Goal: Task Accomplishment & Management: Use online tool/utility

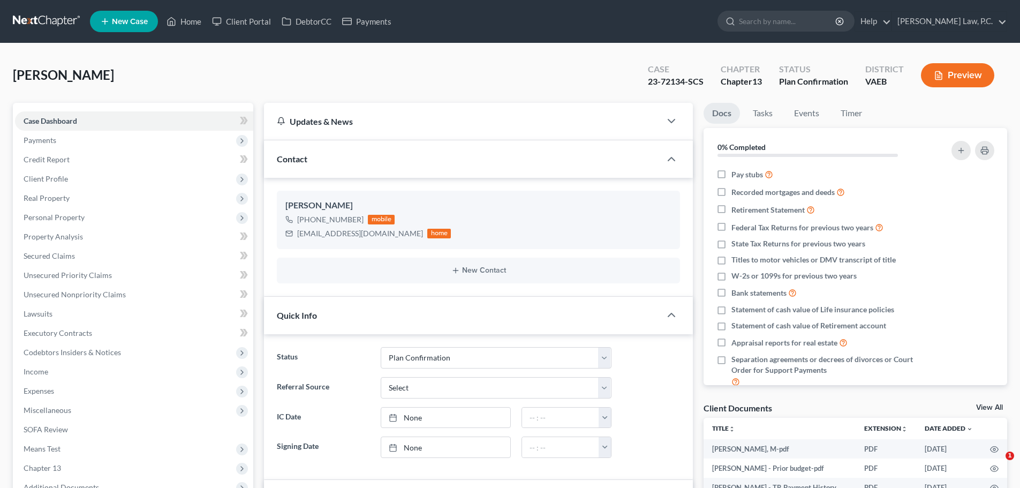
select select "12"
click at [799, 28] on input "search" at bounding box center [788, 21] width 98 height 20
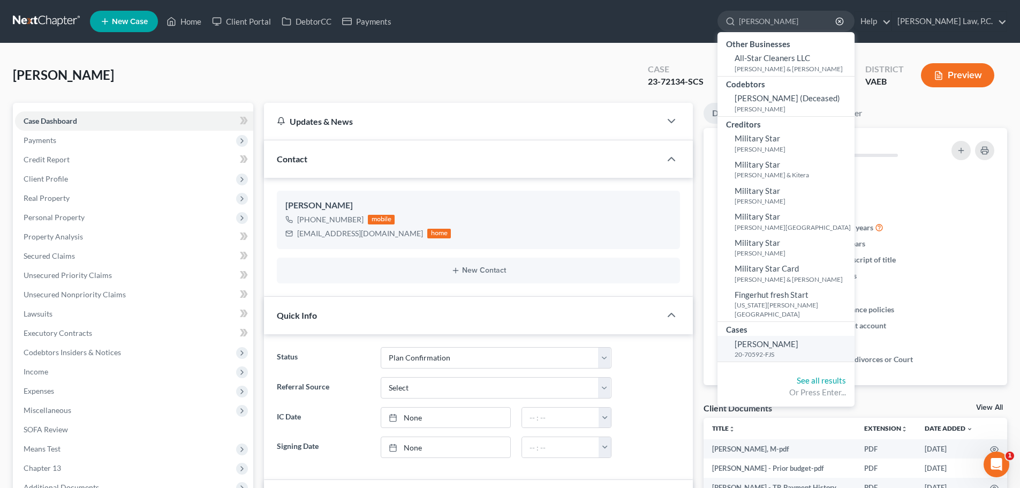
type input "[PERSON_NAME]"
click at [793, 350] on small "20-70592-FJS" at bounding box center [792, 354] width 117 height 9
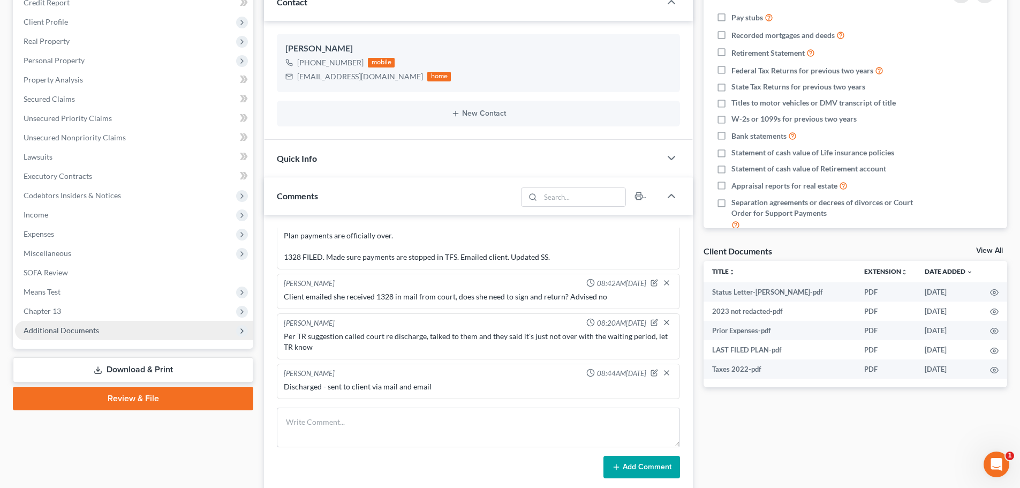
scroll to position [214, 0]
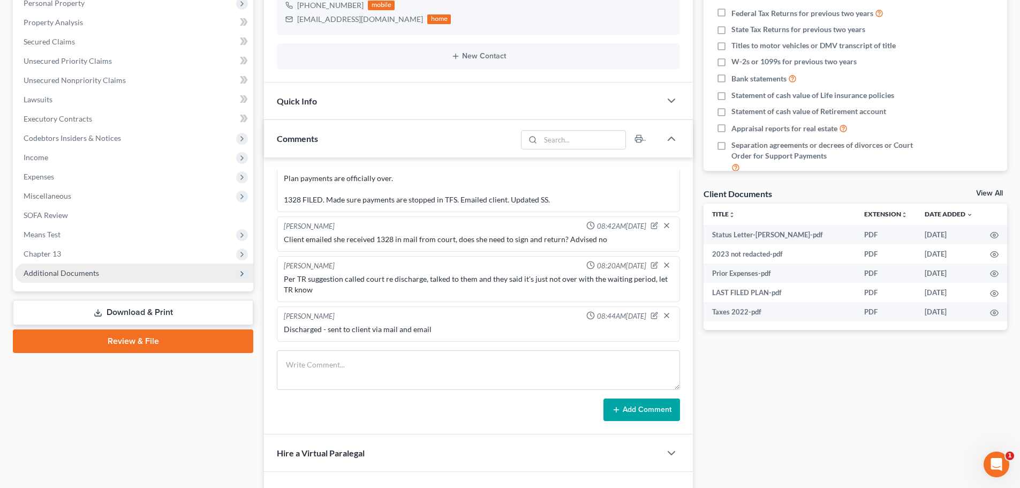
click at [70, 269] on span "Additional Documents" at bounding box center [61, 272] width 75 height 9
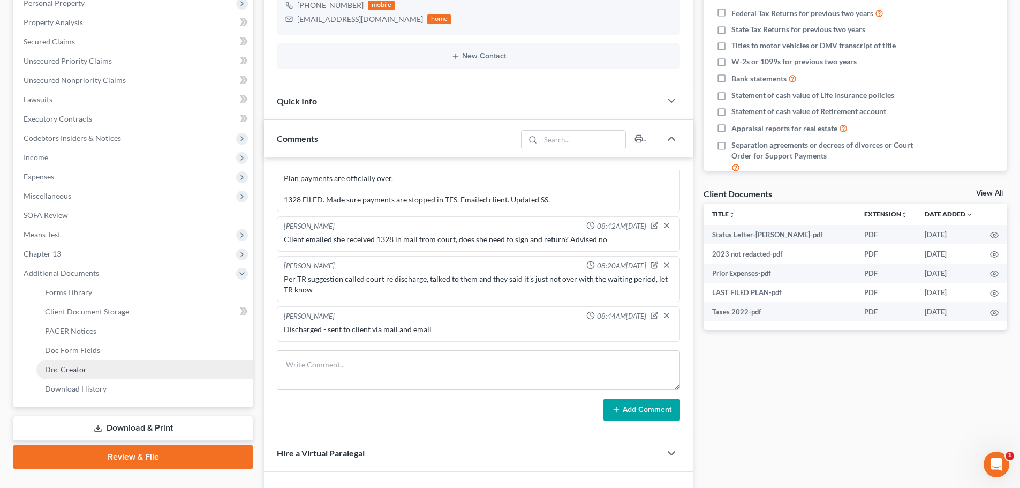
click at [105, 370] on link "Doc Creator" at bounding box center [144, 369] width 217 height 19
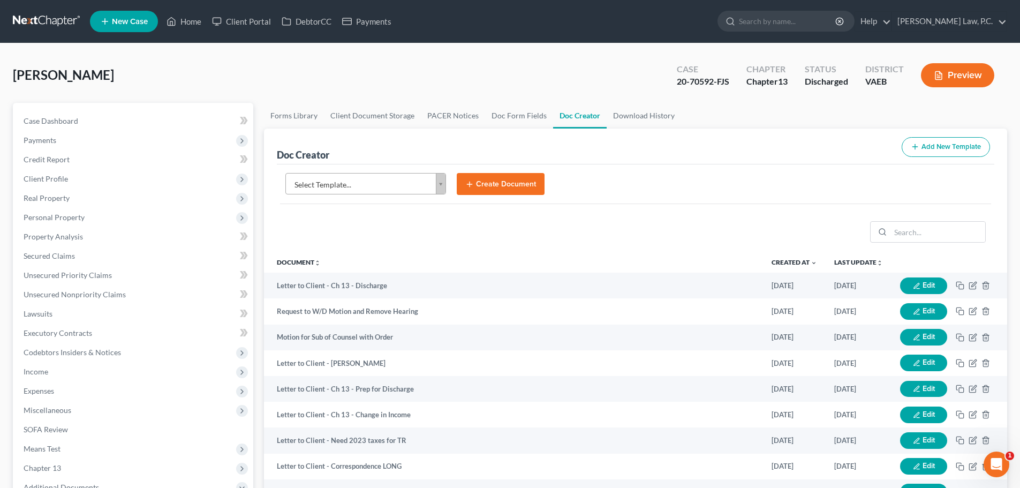
click at [358, 178] on body "Home New Case Client Portal DebtorCC Payments [PERSON_NAME] Law, P.C. [EMAIL_AD…" at bounding box center [510, 361] width 1020 height 723
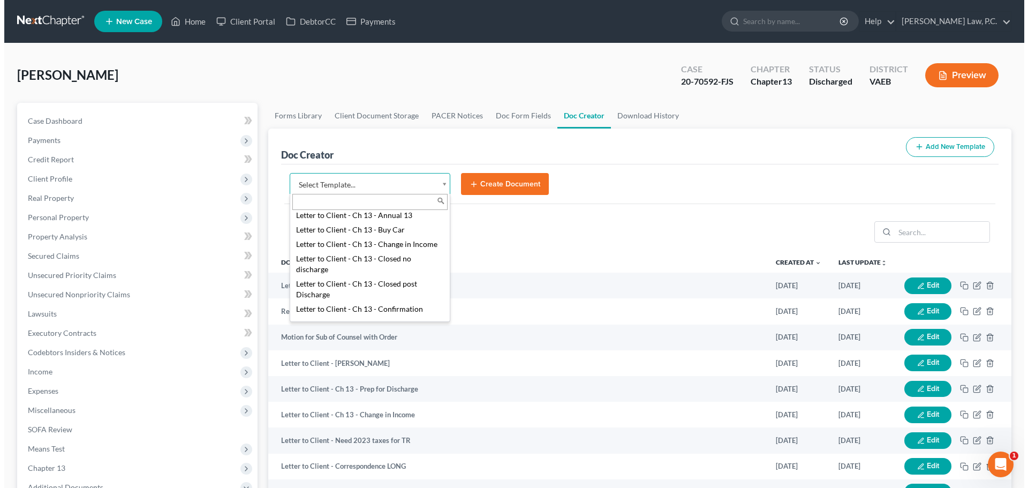
scroll to position [268, 0]
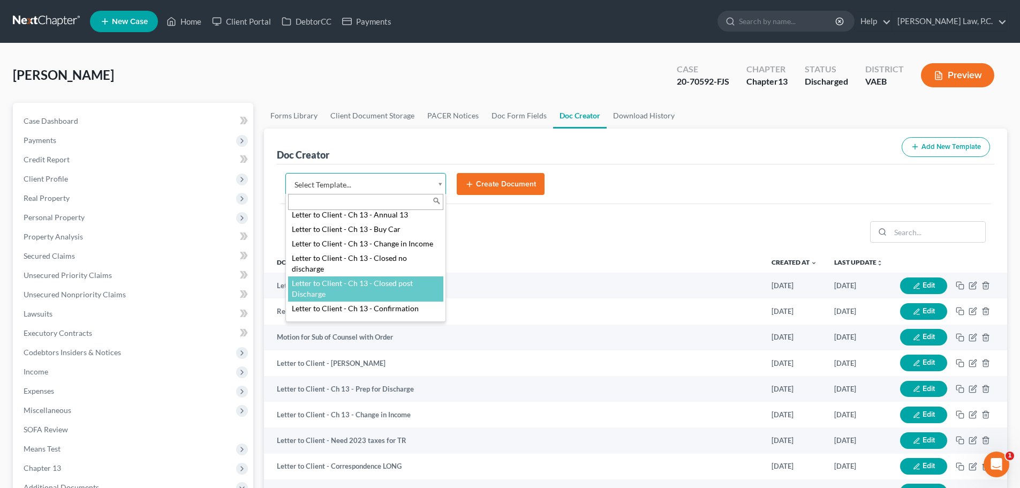
select select "84355"
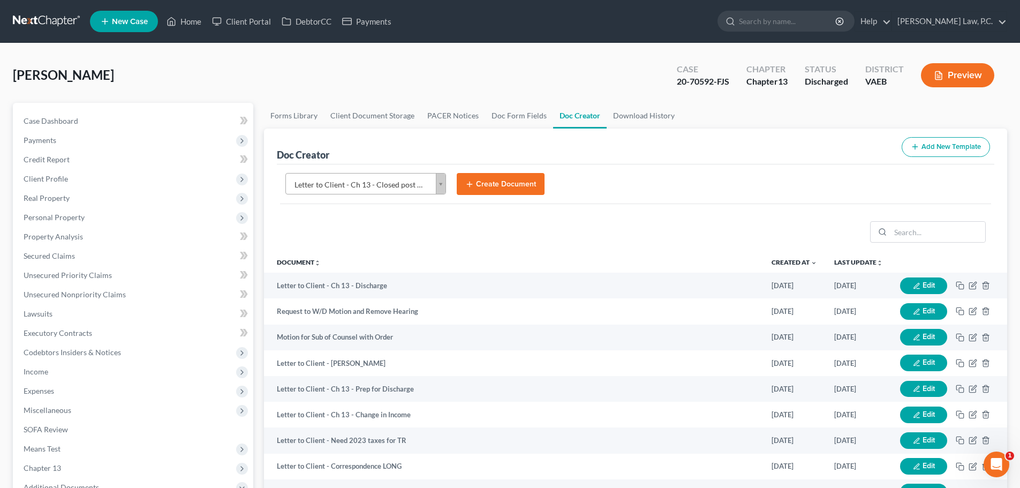
click at [511, 178] on button "Create Document" at bounding box center [501, 184] width 88 height 22
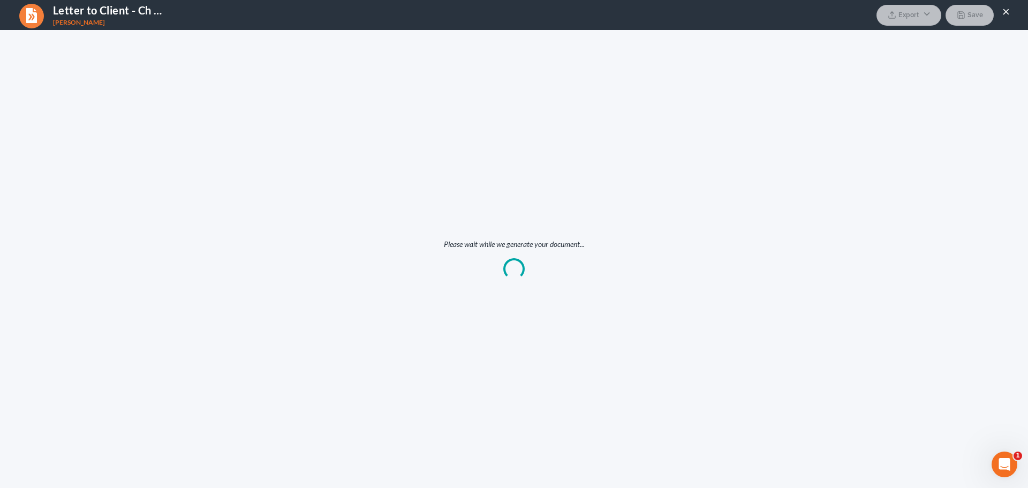
scroll to position [0, 0]
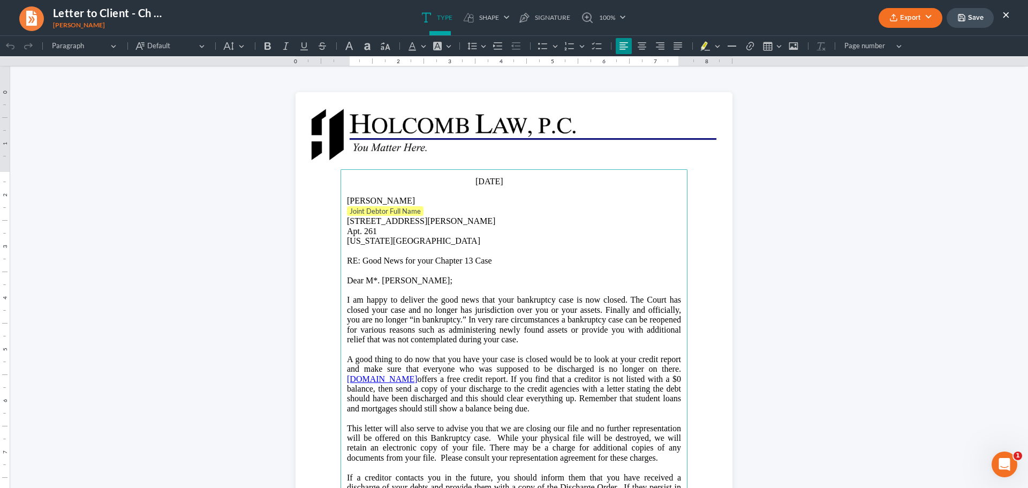
click at [432, 213] on p "Joint Debtor Full Name" at bounding box center [514, 211] width 334 height 11
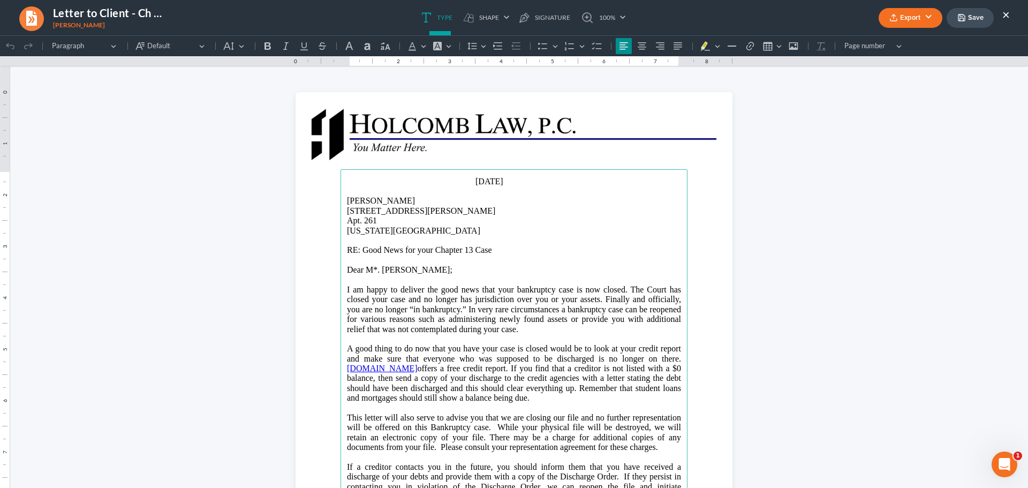
click at [376, 271] on span "Dear M*." at bounding box center [363, 269] width 33 height 9
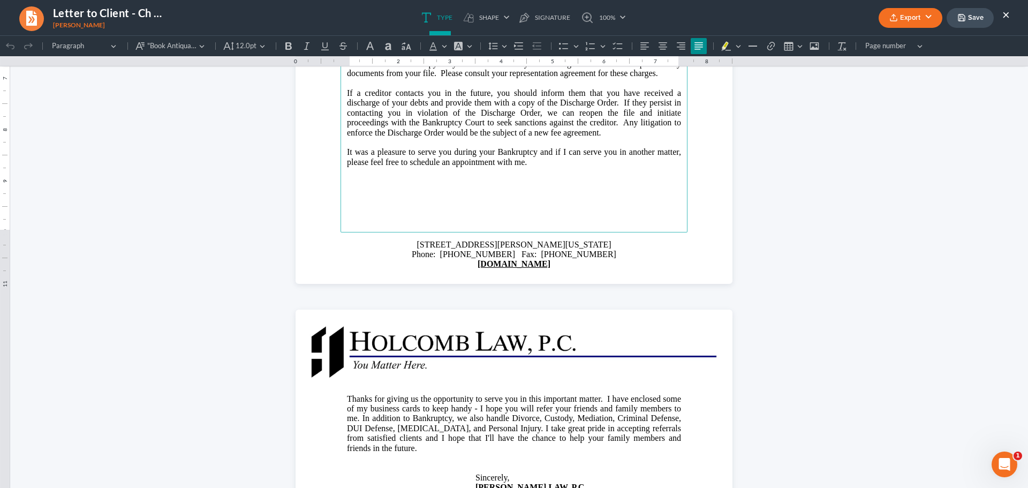
scroll to position [428, 0]
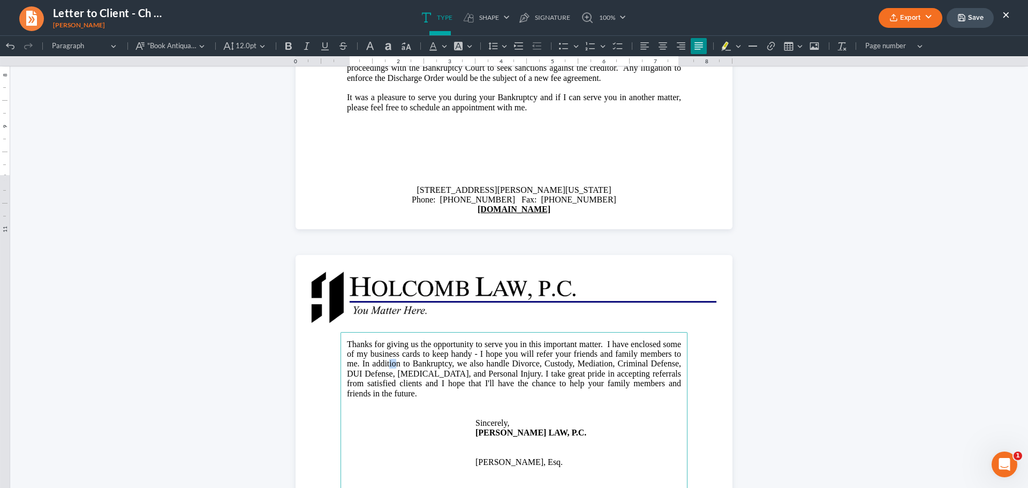
drag, startPoint x: 467, startPoint y: 364, endPoint x: 475, endPoint y: 364, distance: 8.0
click at [475, 364] on span "Thanks for giving us the opportunity to serve you in this important matter. I h…" at bounding box center [514, 368] width 334 height 58
drag, startPoint x: 480, startPoint y: 361, endPoint x: 591, endPoint y: 363, distance: 110.8
click at [591, 363] on span "Thanks for giving us the opportunity to serve you in this important matter. I h…" at bounding box center [514, 368] width 334 height 58
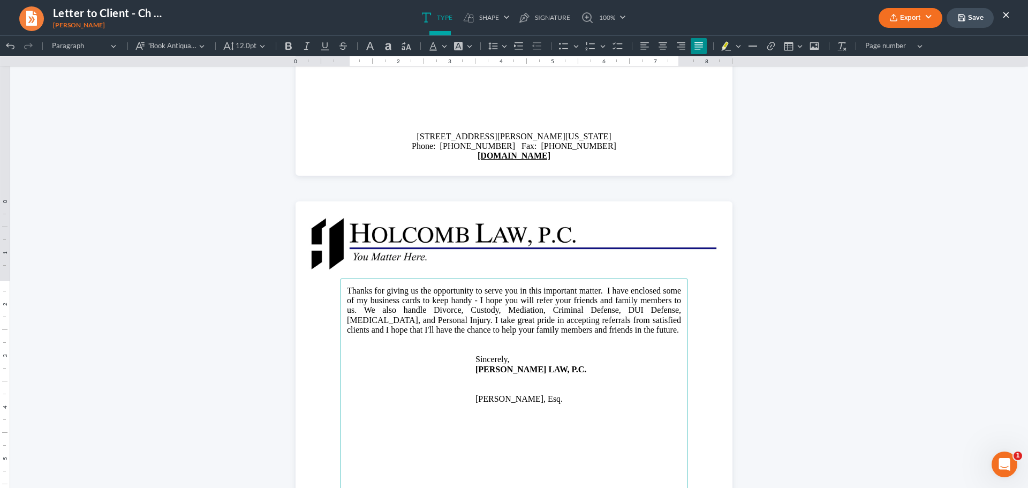
scroll to position [535, 0]
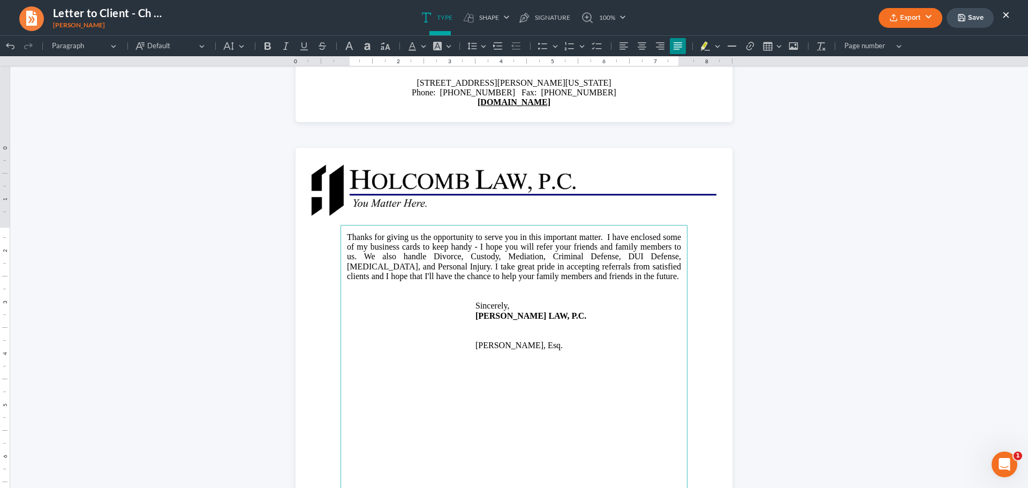
drag, startPoint x: 556, startPoint y: 359, endPoint x: 472, endPoint y: 352, distance: 84.3
click at [472, 350] on p "[PERSON_NAME], Esq." at bounding box center [514, 345] width 334 height 10
click at [891, 19] on icon "button" at bounding box center [893, 17] width 9 height 9
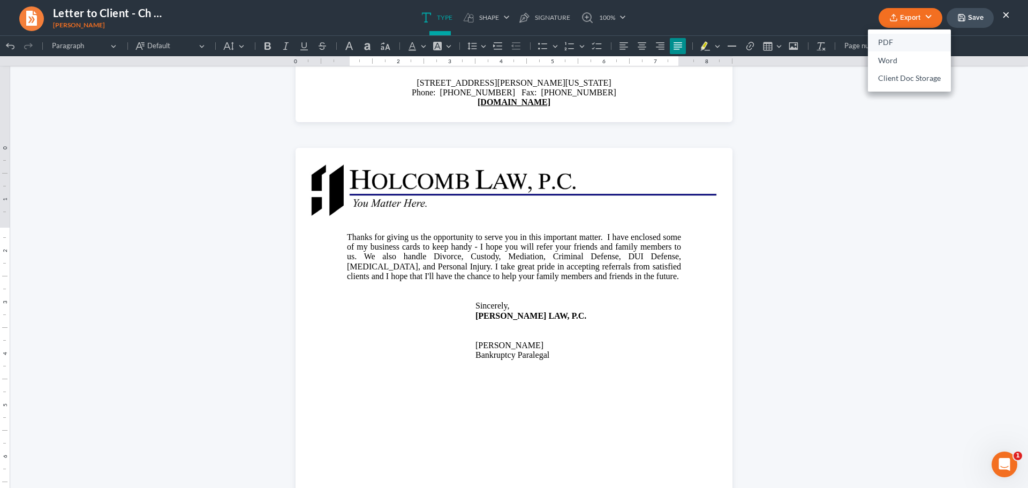
click at [886, 39] on link "PDF" at bounding box center [909, 43] width 83 height 18
